Goal: Information Seeking & Learning: Learn about a topic

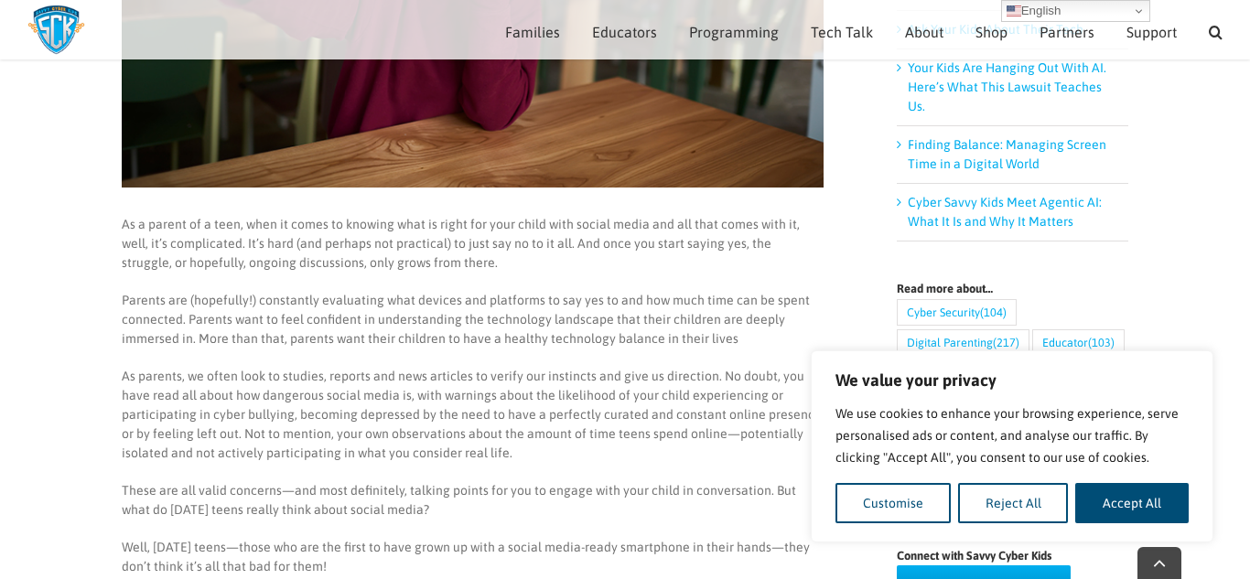
scroll to position [510, 0]
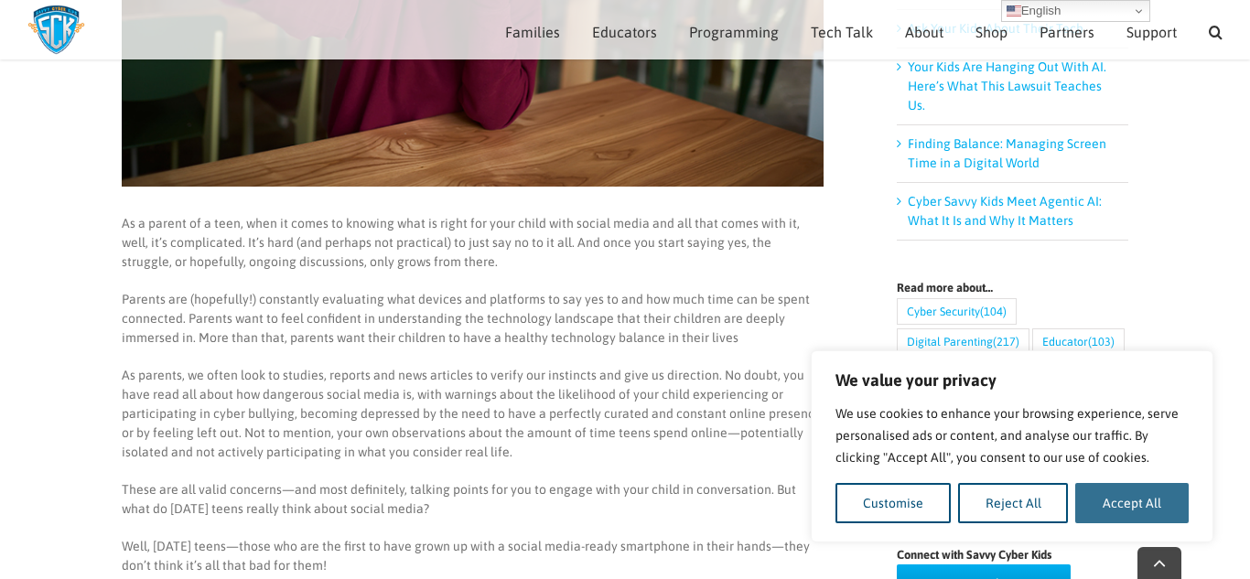
click at [1145, 516] on button "Accept All" at bounding box center [1131, 503] width 113 height 40
checkbox input "true"
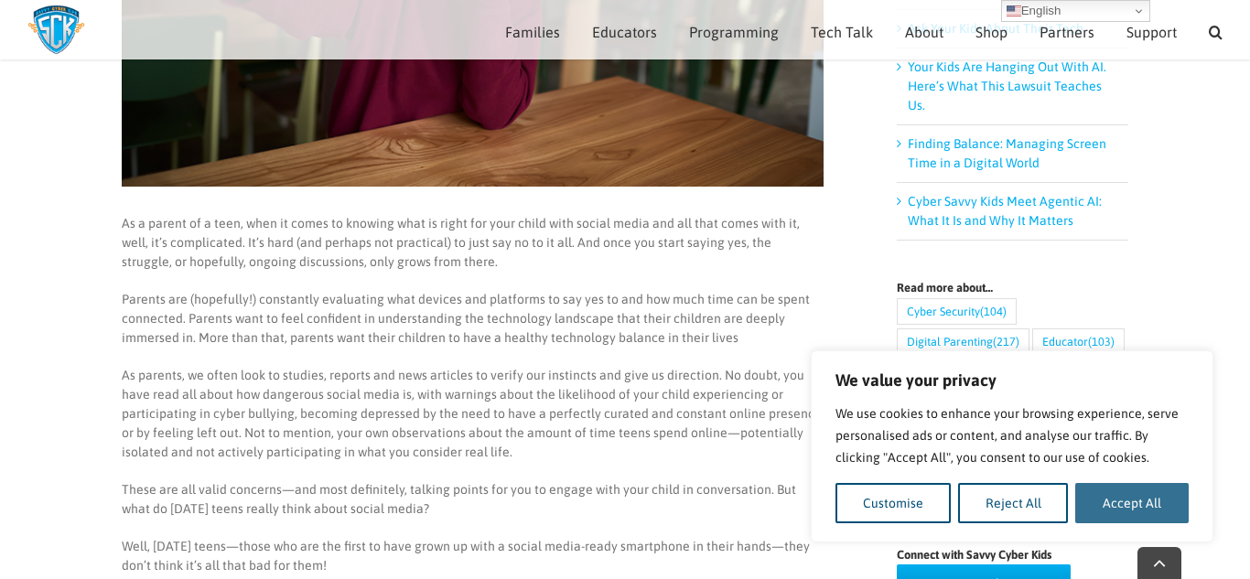
checkbox input "true"
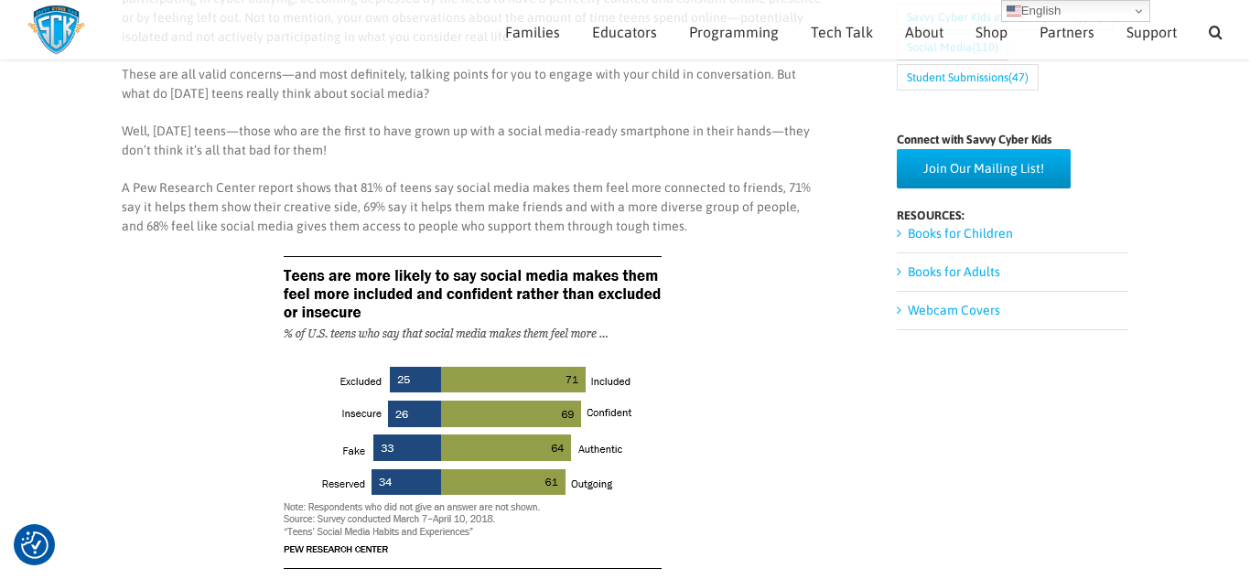
scroll to position [923, 0]
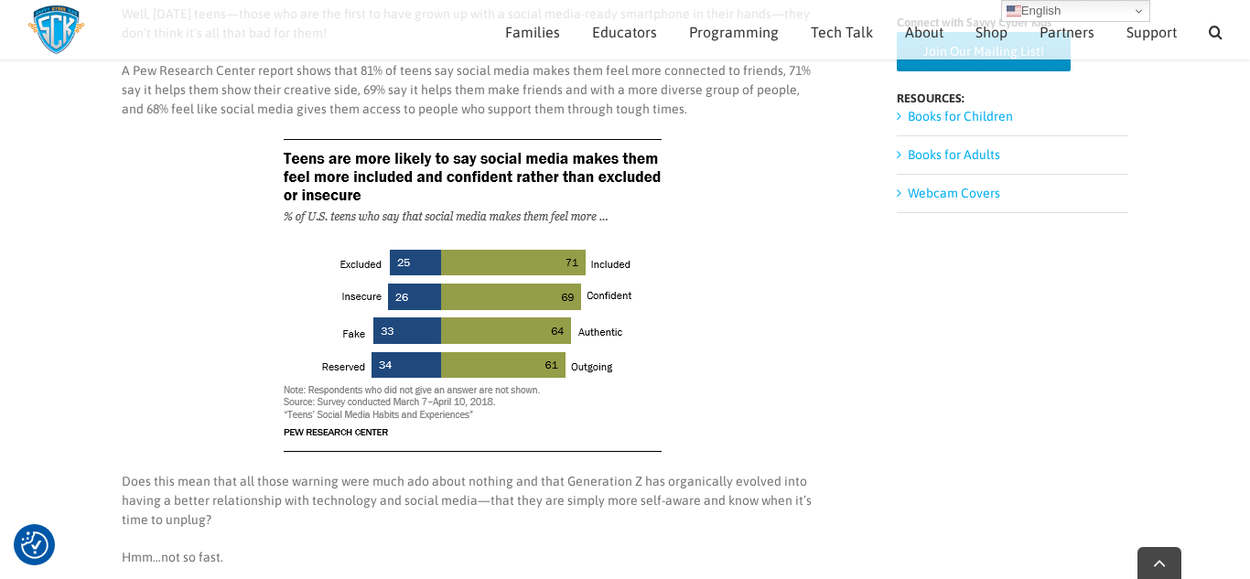
click at [764, 512] on p "Does this mean that all those warning were much ado about nothing and that Gene…" at bounding box center [473, 501] width 702 height 58
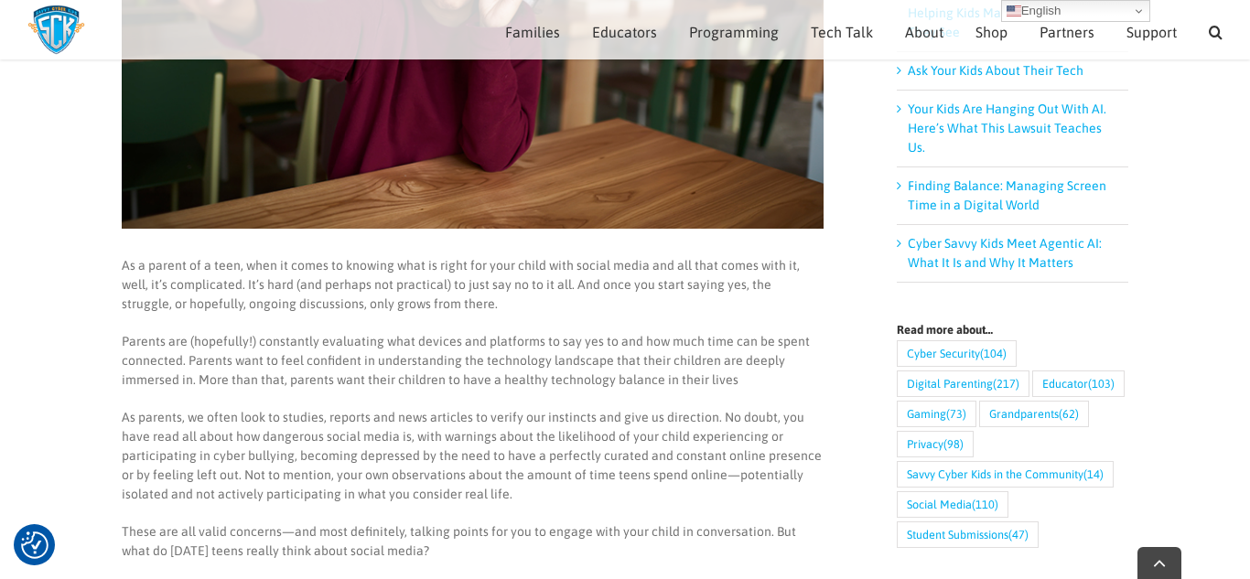
scroll to position [472, 0]
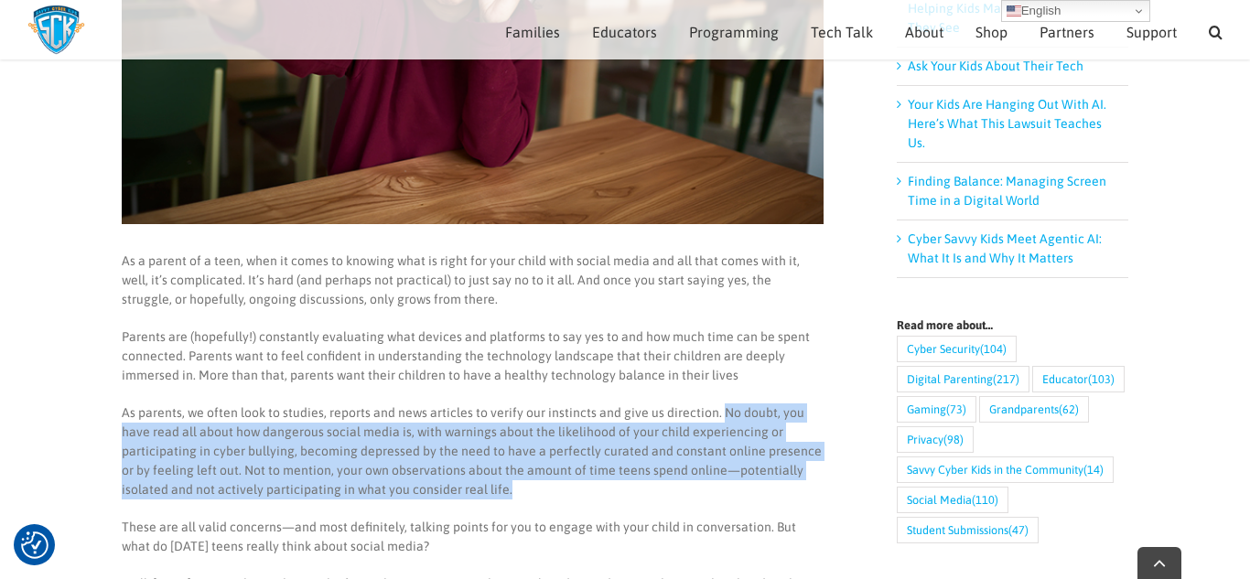
drag, startPoint x: 714, startPoint y: 414, endPoint x: 726, endPoint y: 490, distance: 77.8
click at [726, 490] on p "As parents, we often look to studies, reports and news articles to verify our i…" at bounding box center [473, 452] width 702 height 96
copy p "No doubt, you have read all about how dangerous social media is, with warnings …"
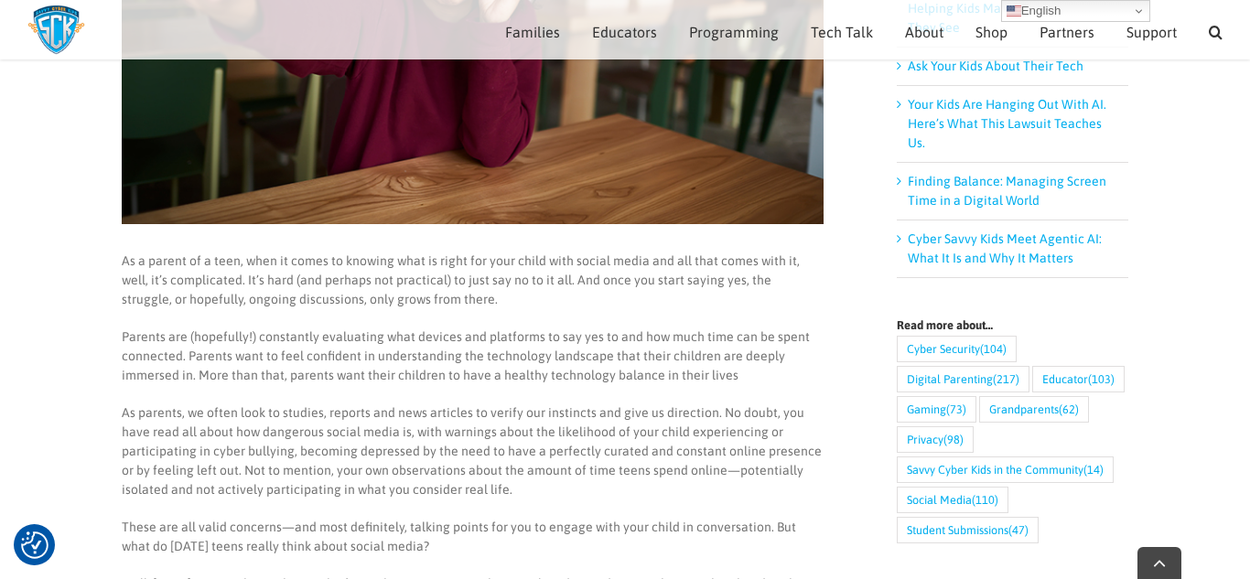
click at [610, 412] on p "As parents, we often look to studies, reports and news articles to verify our i…" at bounding box center [473, 452] width 702 height 96
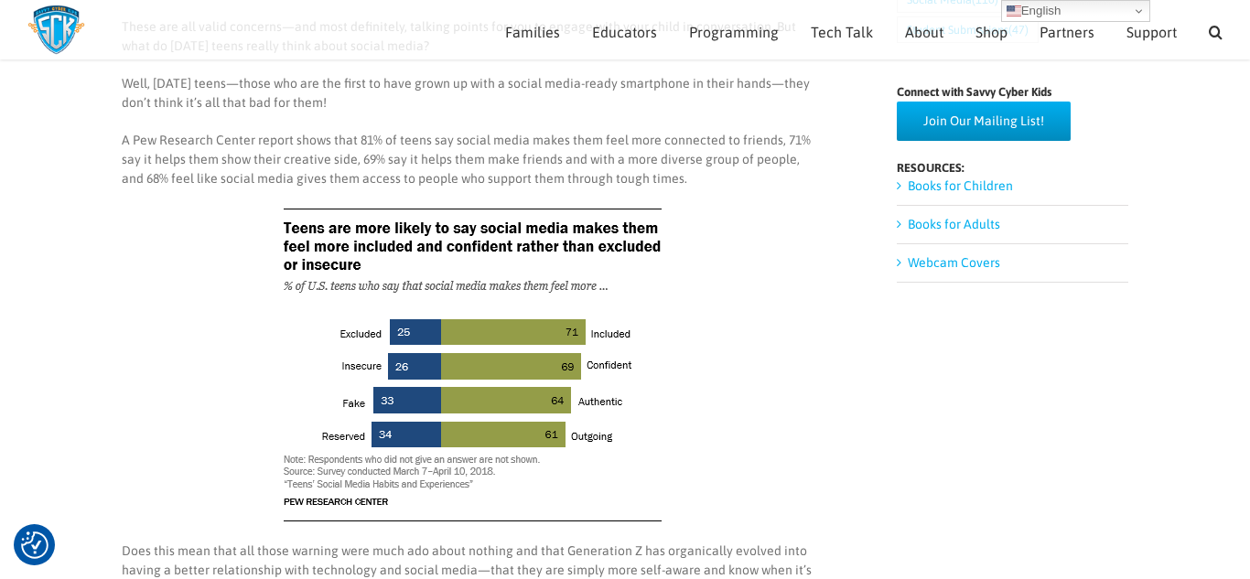
scroll to position [972, 0]
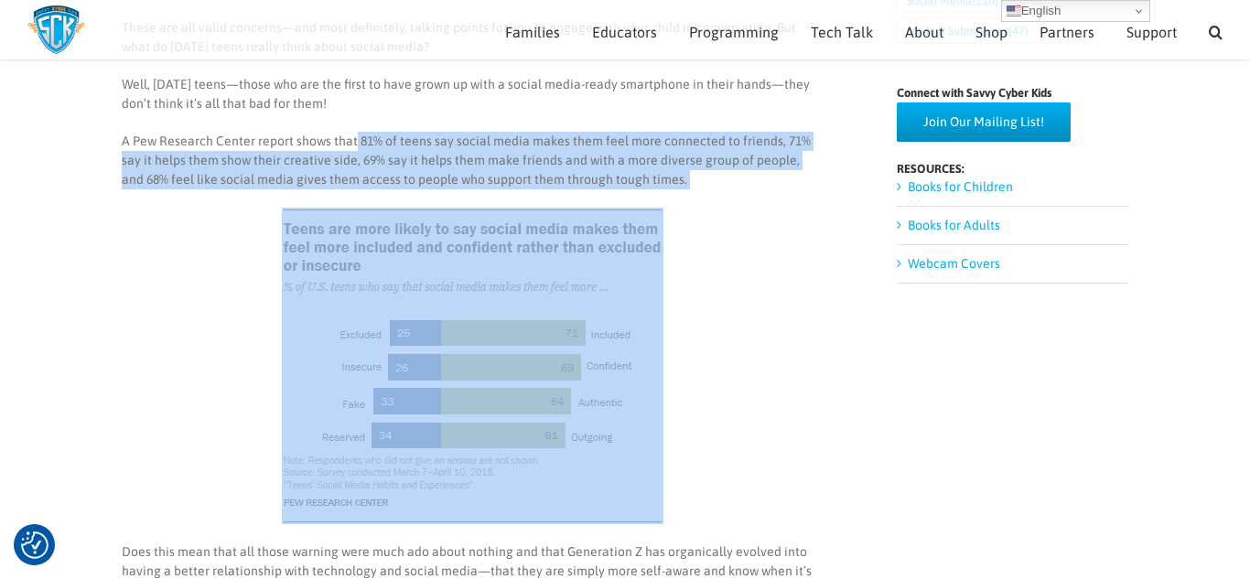
drag, startPoint x: 354, startPoint y: 138, endPoint x: 642, endPoint y: 196, distance: 293.9
copy p "81% of teens say social media makes them feel more connected to friends, 71% sa…"
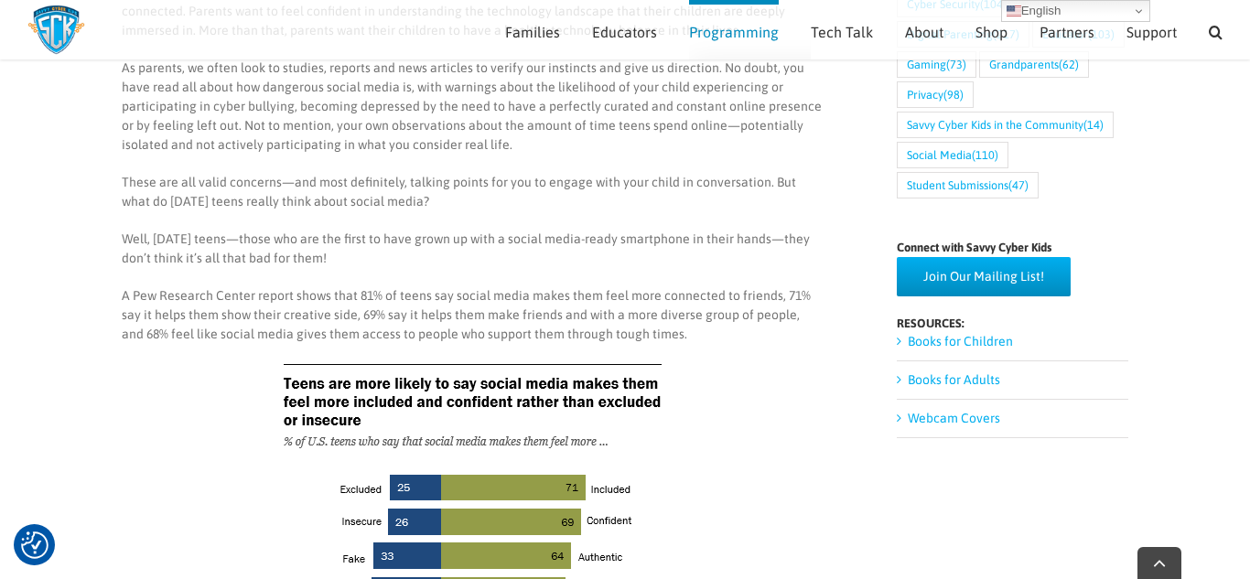
scroll to position [821, 0]
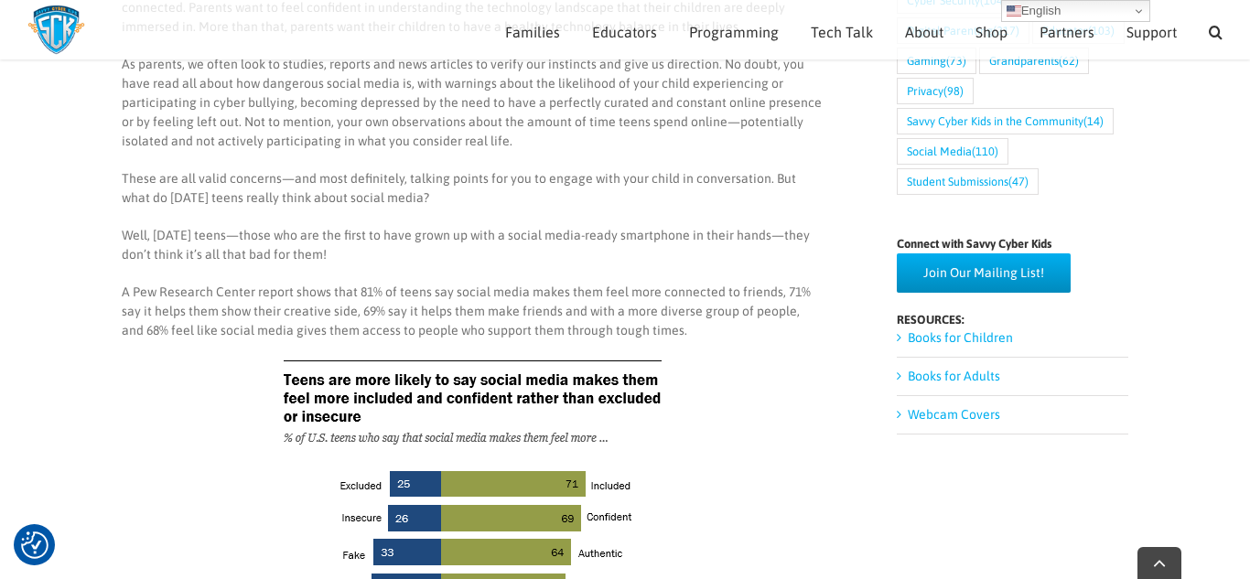
click at [124, 246] on p "Well, [DATE] teens—those who are the first to have grown up with a social media…" at bounding box center [473, 245] width 702 height 38
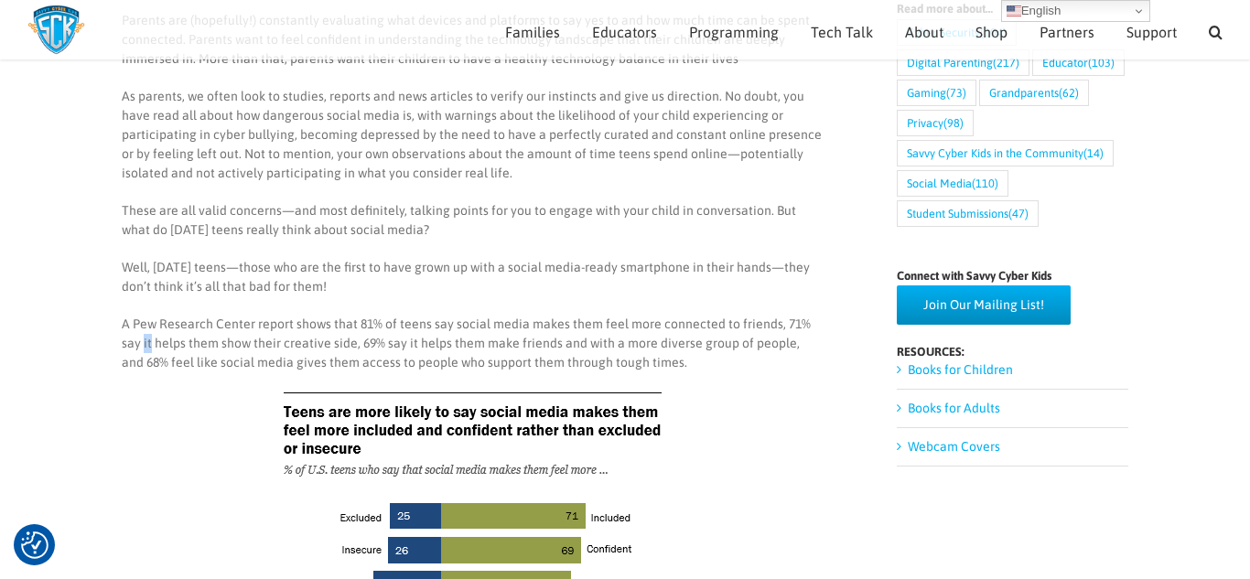
scroll to position [781, 0]
